Goal: Information Seeking & Learning: Learn about a topic

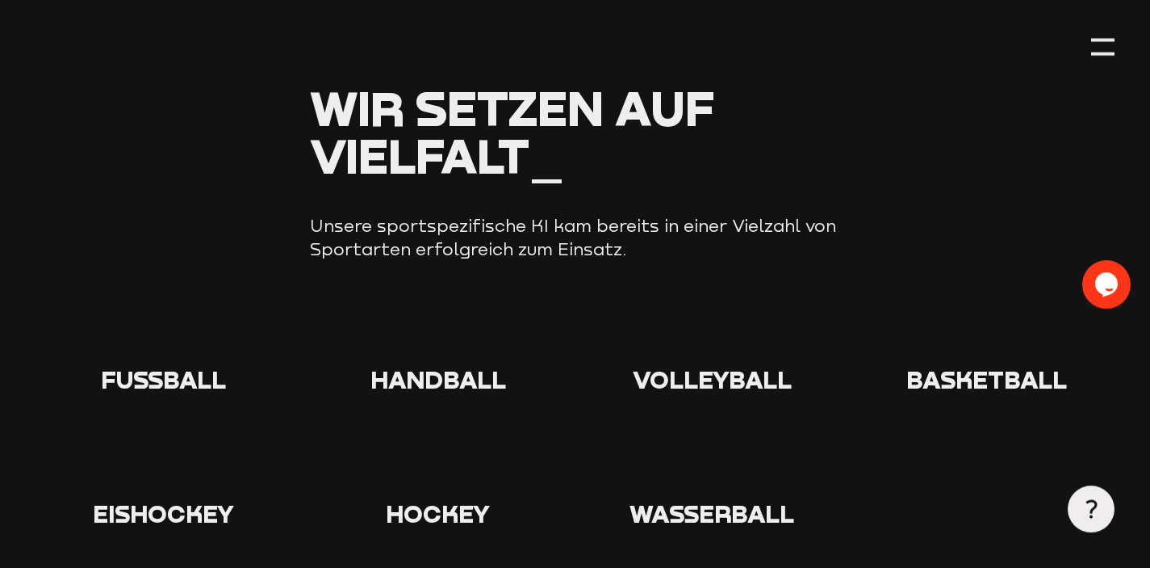
scroll to position [1502, 0]
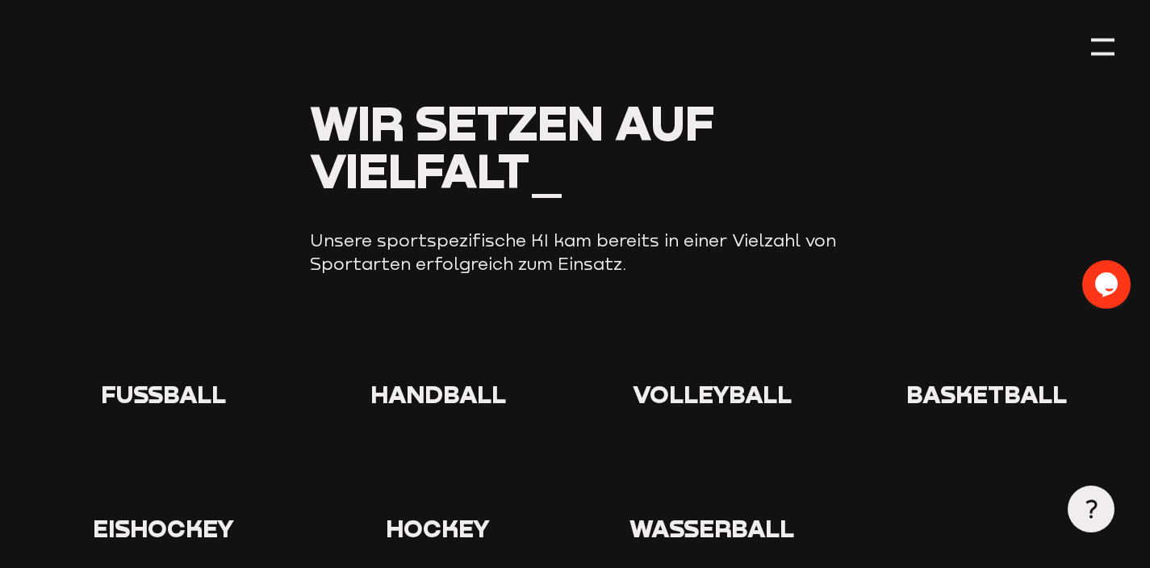
click at [152, 359] on icon at bounding box center [164, 348] width 52 height 52
click at [160, 403] on span "Fußball" at bounding box center [163, 393] width 125 height 29
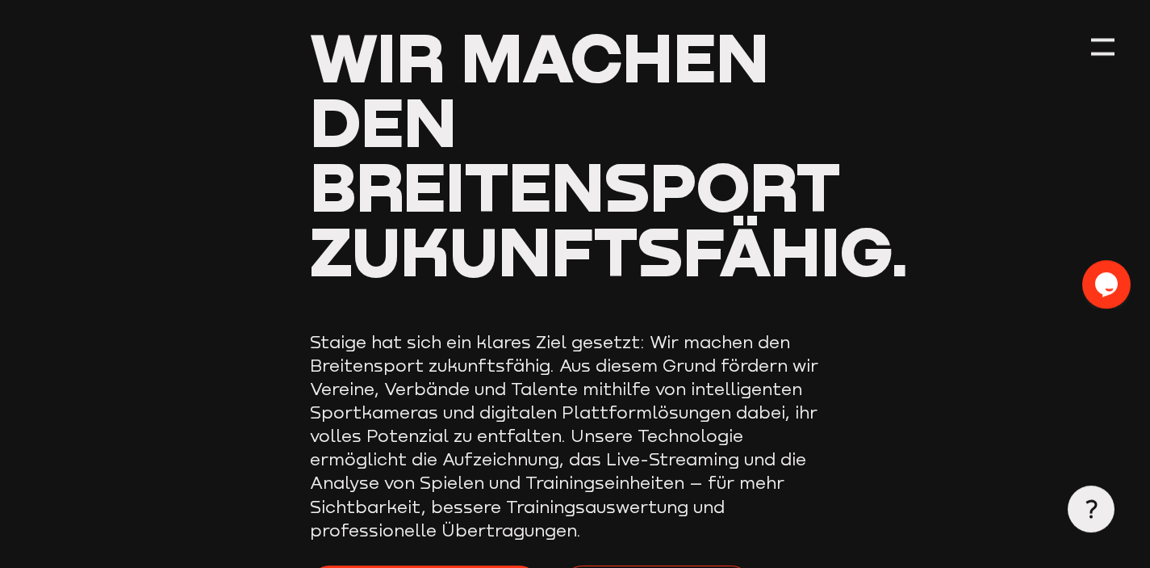
scroll to position [145, 0]
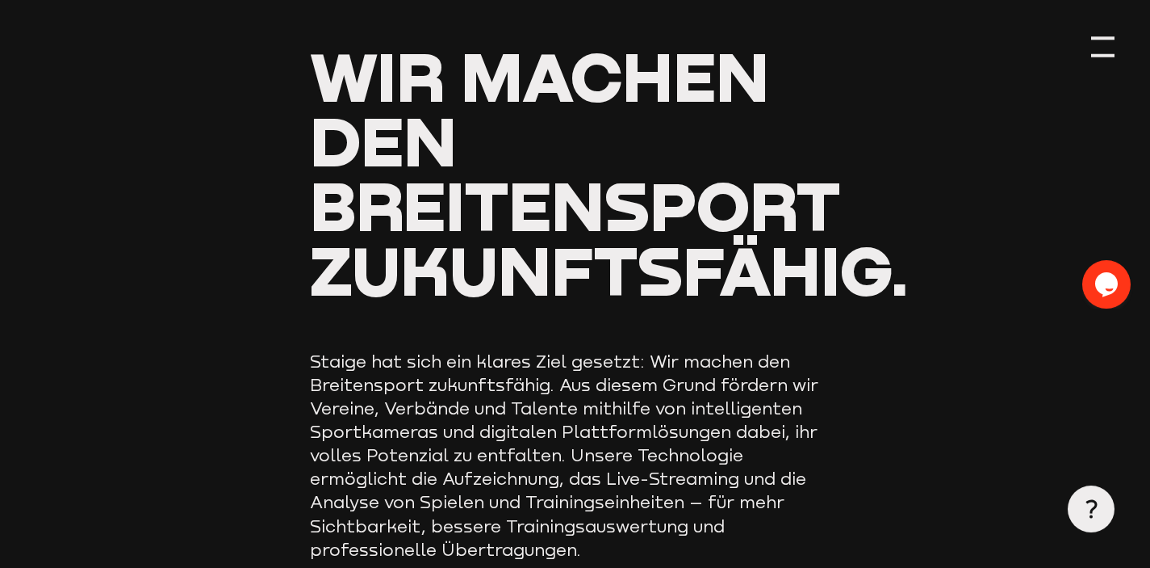
click at [1114, 43] on div at bounding box center [1102, 47] width 23 height 23
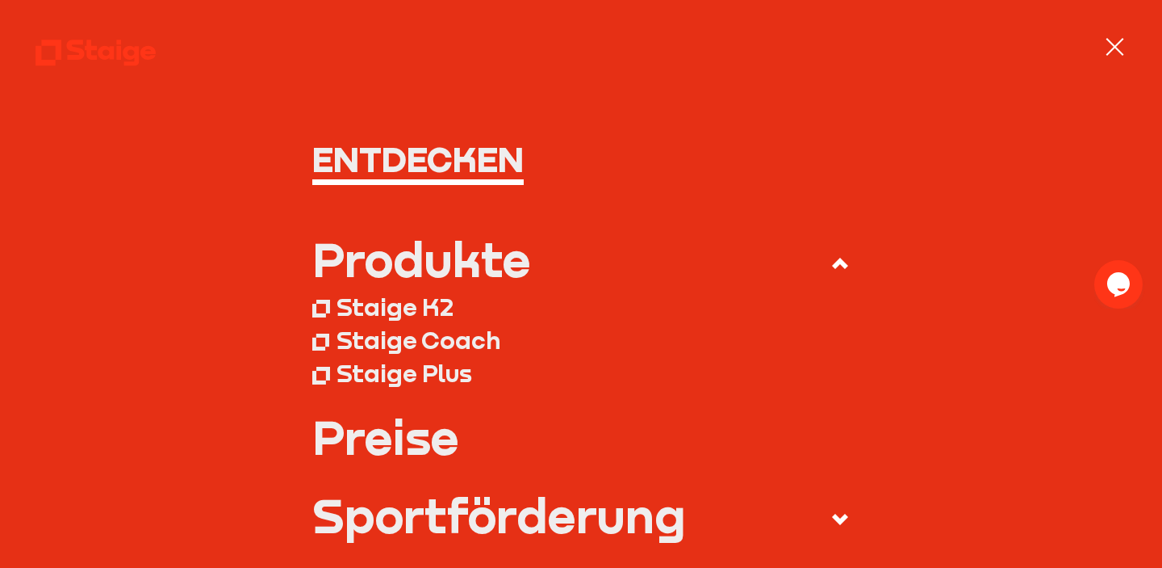
click at [1113, 40] on div at bounding box center [1115, 47] width 23 height 23
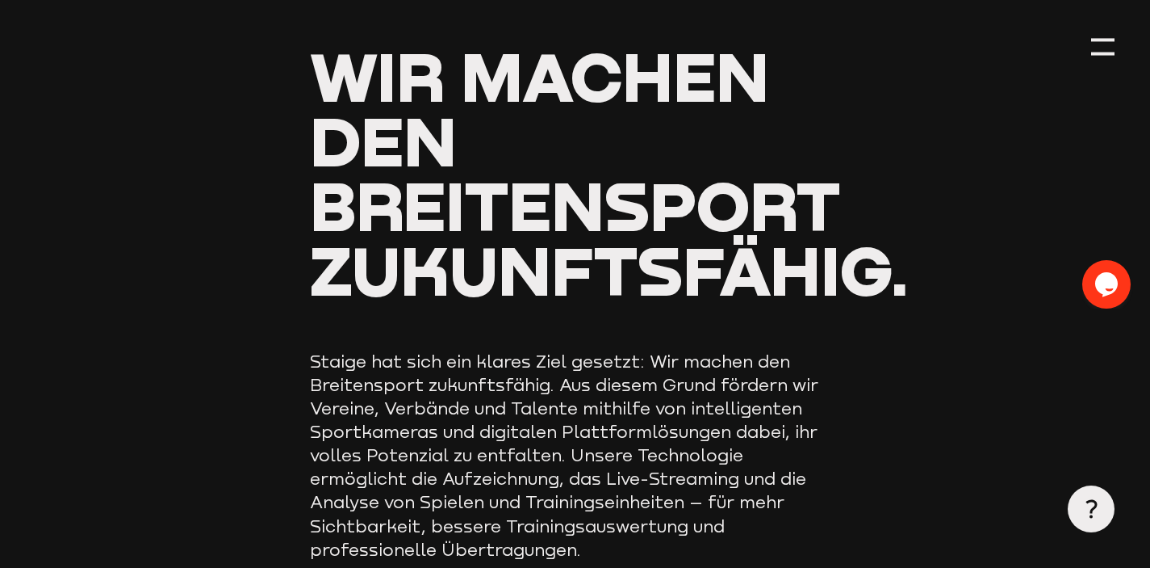
scroll to position [0, 0]
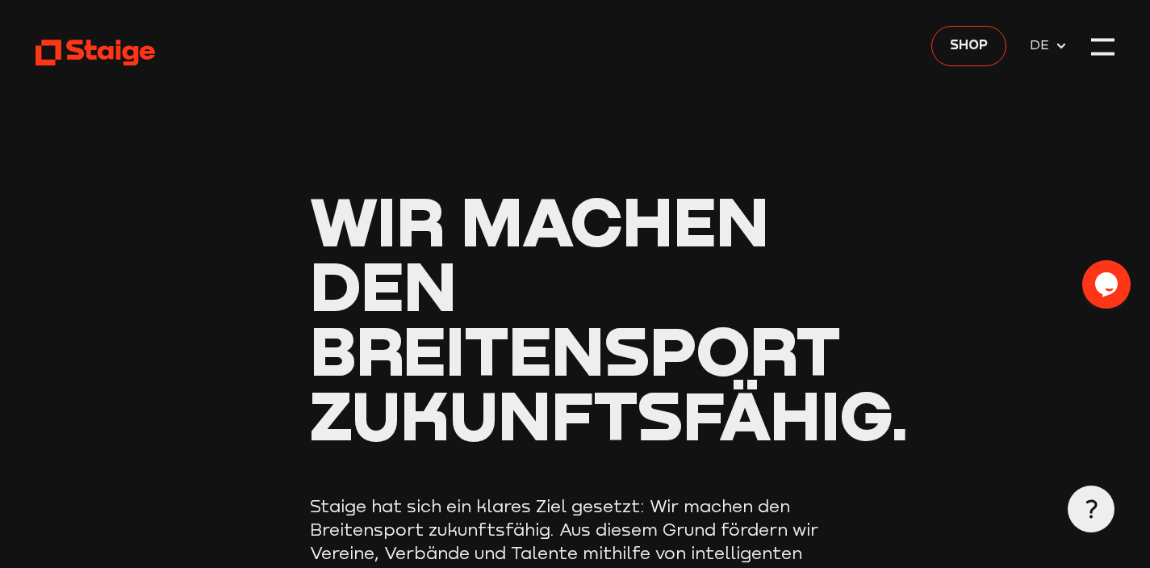
click at [136, 52] on use at bounding box center [95, 53] width 119 height 26
click at [1057, 49] on icon at bounding box center [1061, 46] width 13 height 13
click at [1104, 42] on div at bounding box center [1102, 47] width 23 height 23
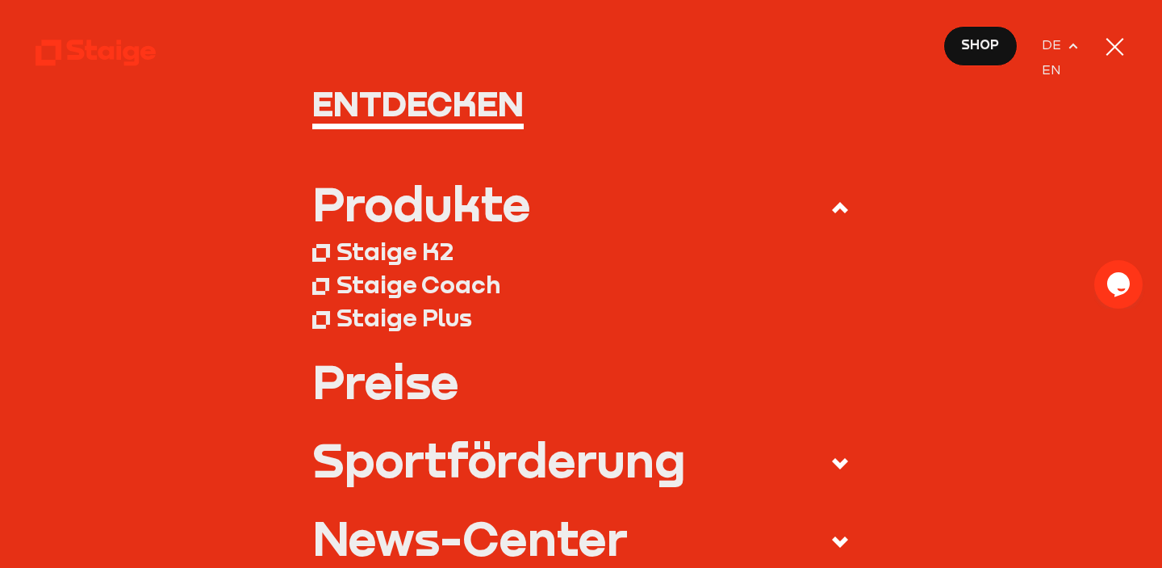
scroll to position [49, 0]
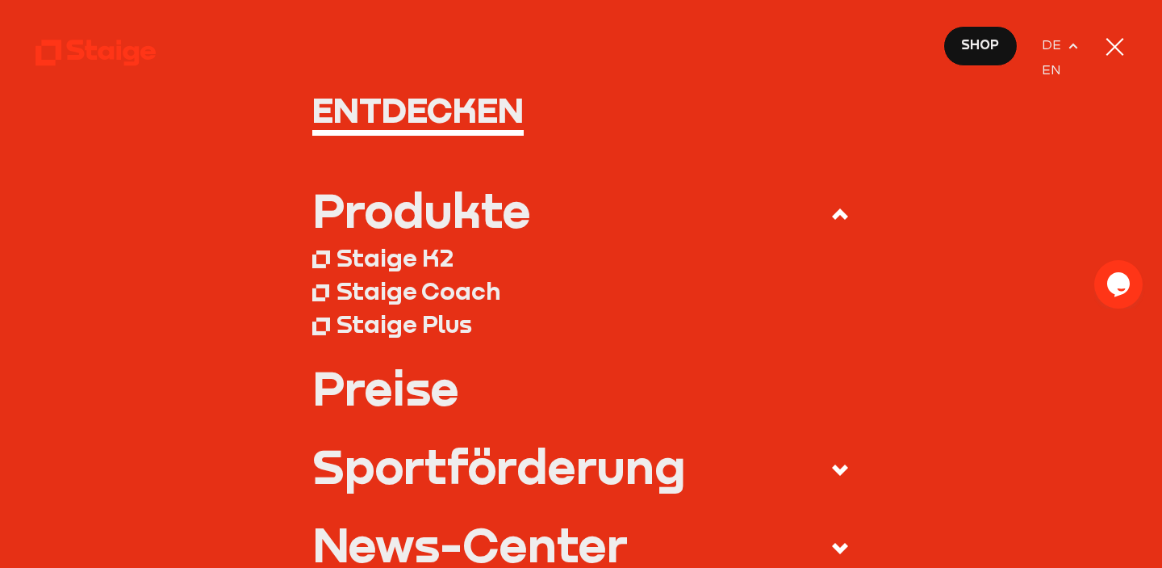
click at [433, 322] on div "Staige Plus" at bounding box center [405, 324] width 136 height 30
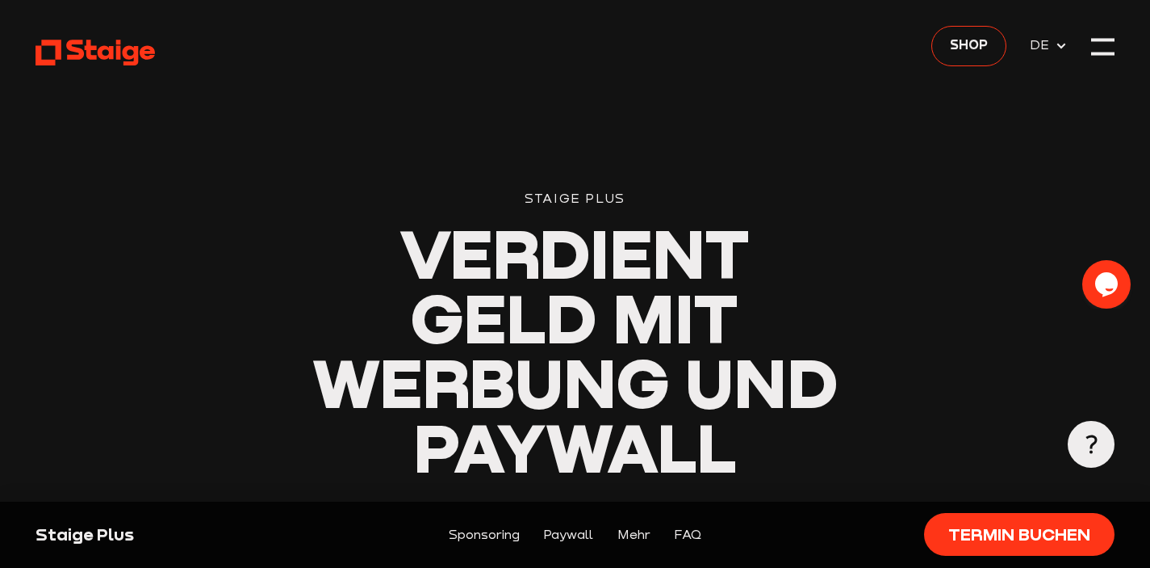
drag, startPoint x: 1146, startPoint y: 25, endPoint x: 1146, endPoint y: 67, distance: 42.0
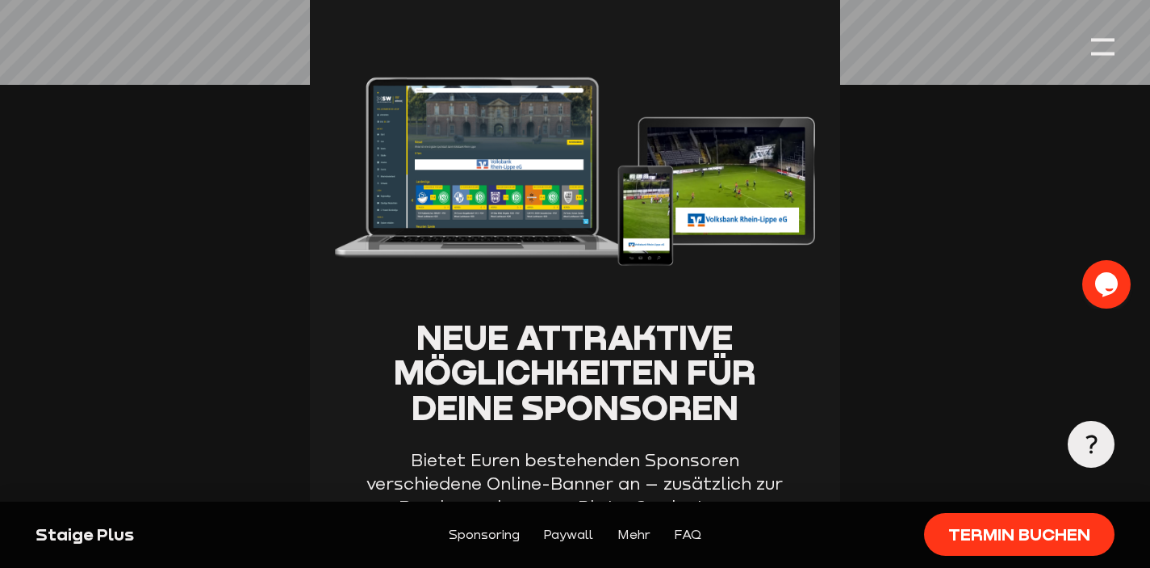
scroll to position [1053, 0]
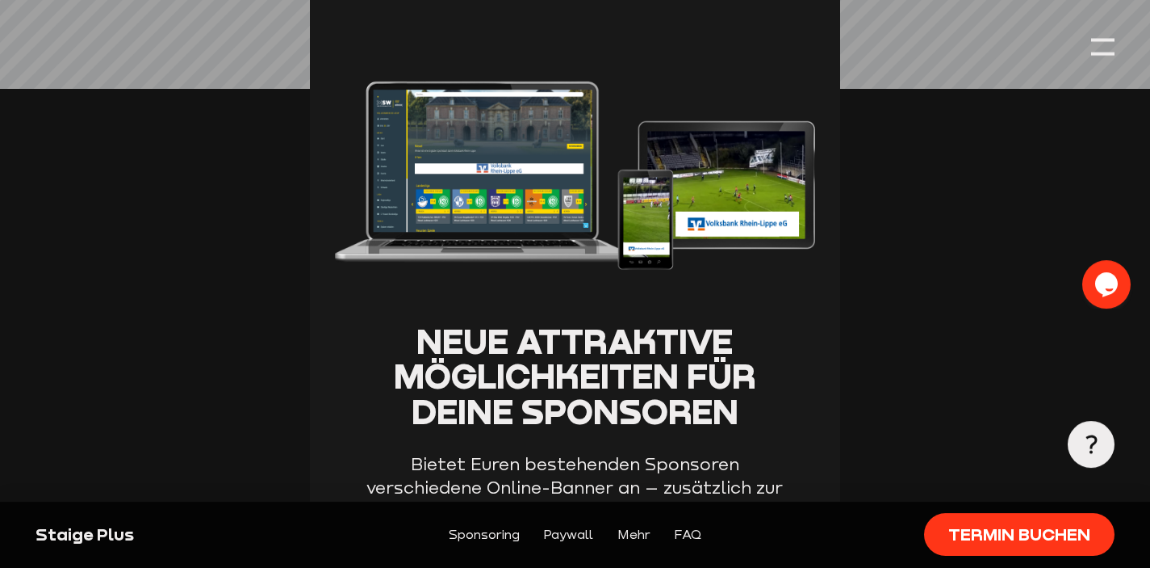
click at [1100, 270] on button "Opens Chat This icon Opens the chat window." at bounding box center [1107, 283] width 48 height 48
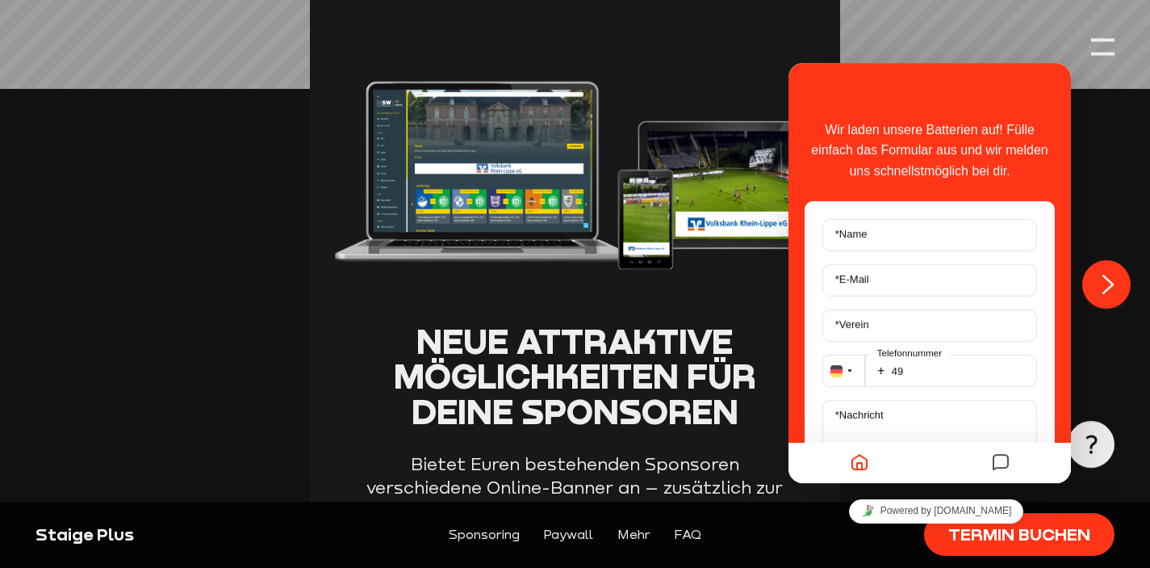
click at [766, 41] on img at bounding box center [575, 146] width 531 height 304
click at [1095, 44] on div at bounding box center [1102, 47] width 23 height 23
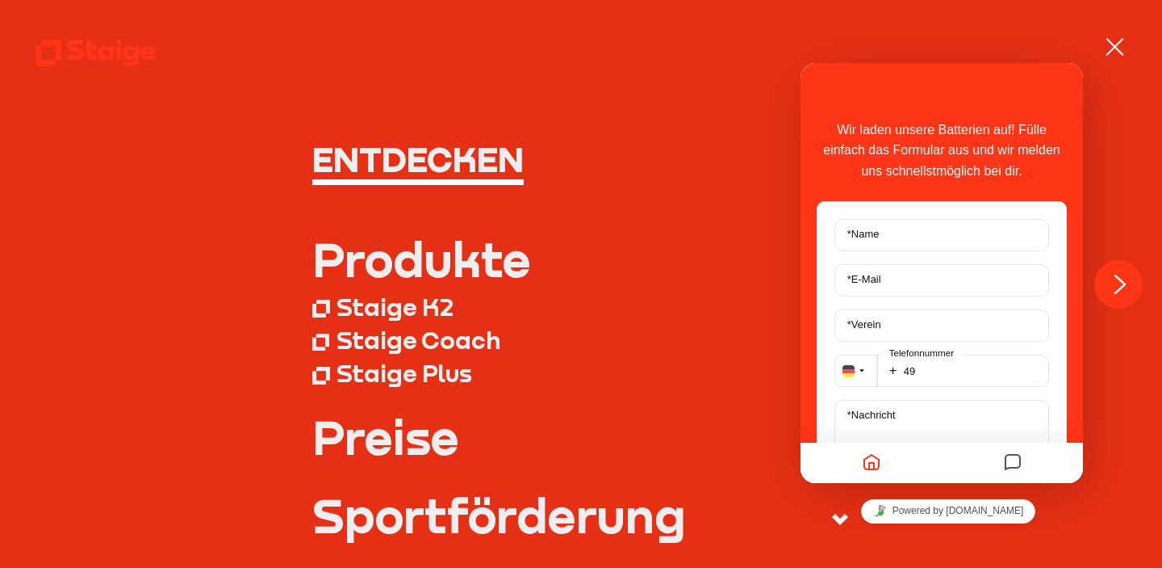
click at [442, 304] on div "Staige K2" at bounding box center [395, 307] width 117 height 30
